Goal: Task Accomplishment & Management: Manage account settings

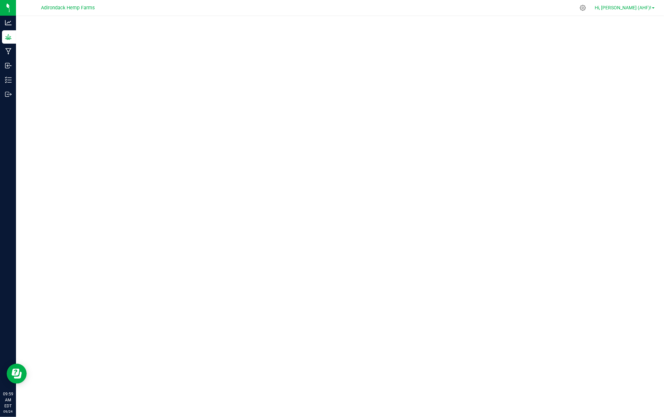
click at [644, 6] on span "Hi, [PERSON_NAME] (AHF)!" at bounding box center [623, 7] width 57 height 5
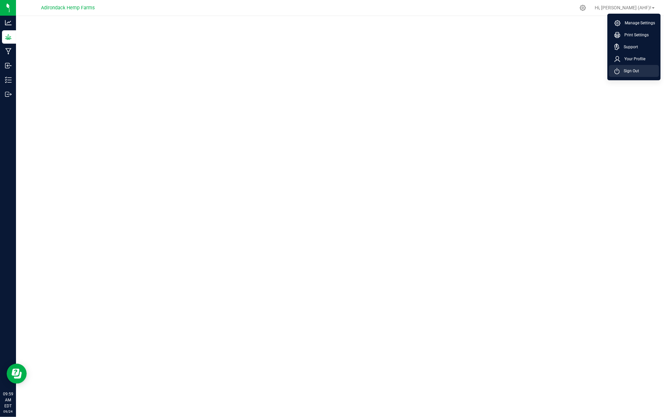
click at [636, 68] on span "Sign Out" at bounding box center [629, 71] width 19 height 7
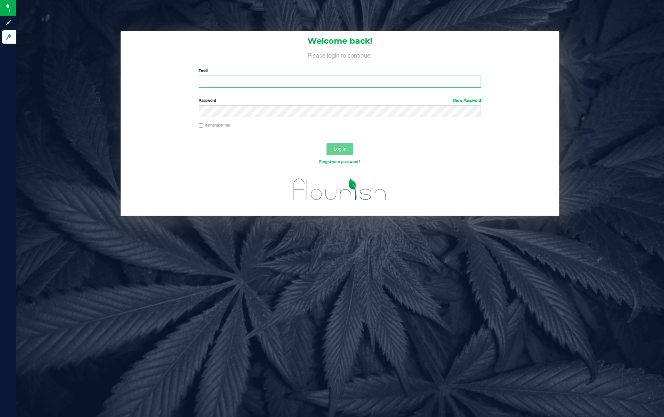
type input "[EMAIL_ADDRESS][DOMAIN_NAME]"
drag, startPoint x: 333, startPoint y: 145, endPoint x: 337, endPoint y: 138, distance: 8.1
click at [333, 145] on button "Log In" at bounding box center [339, 149] width 27 height 12
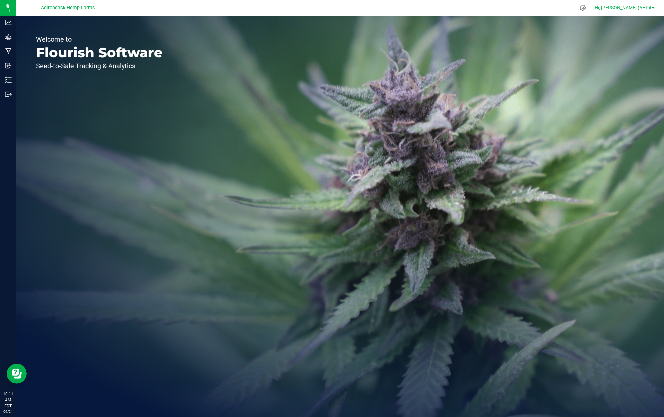
click at [630, 7] on span "Hi, [PERSON_NAME] (AHF)!" at bounding box center [623, 7] width 57 height 5
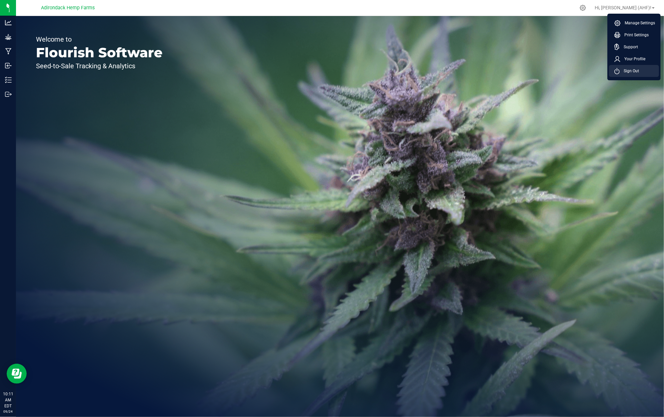
click at [630, 68] on span "Sign Out" at bounding box center [629, 71] width 19 height 7
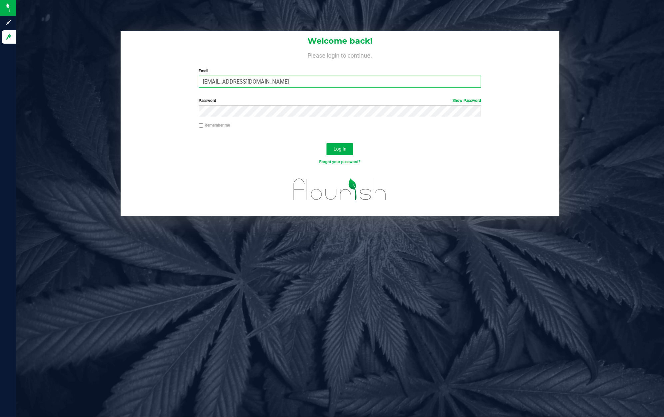
click at [284, 83] on input "[EMAIL_ADDRESS][DOMAIN_NAME]" at bounding box center [340, 82] width 282 height 12
type input "[PERSON_NAME][EMAIL_ADDRESS][DOMAIN_NAME]"
click at [335, 151] on span "Log In" at bounding box center [339, 148] width 13 height 5
